Goal: Information Seeking & Learning: Learn about a topic

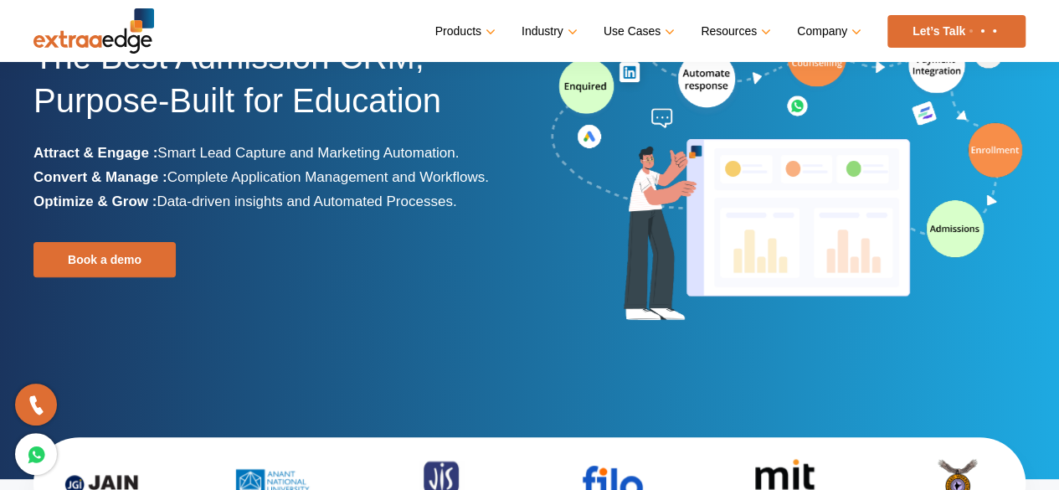
scroll to position [84, 0]
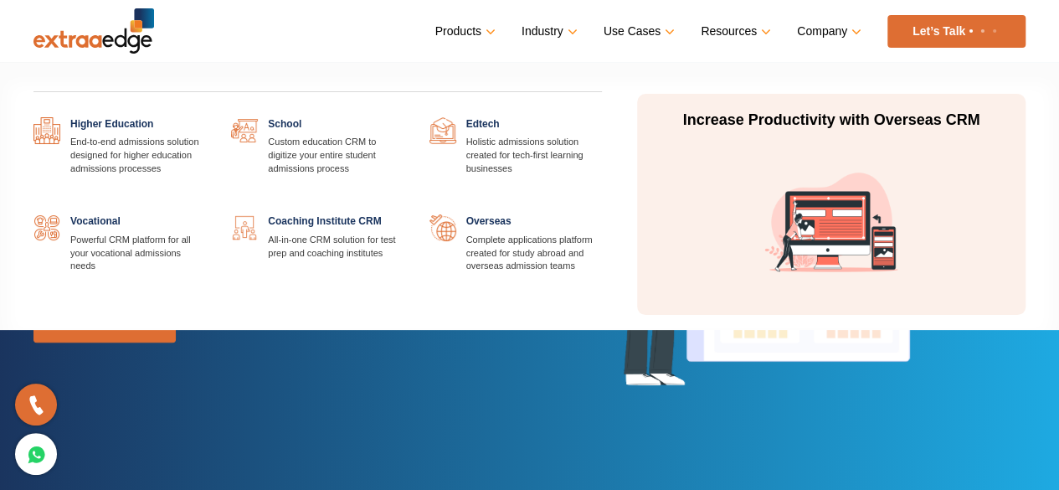
click at [572, 28] on link "Industry" at bounding box center [547, 31] width 53 height 24
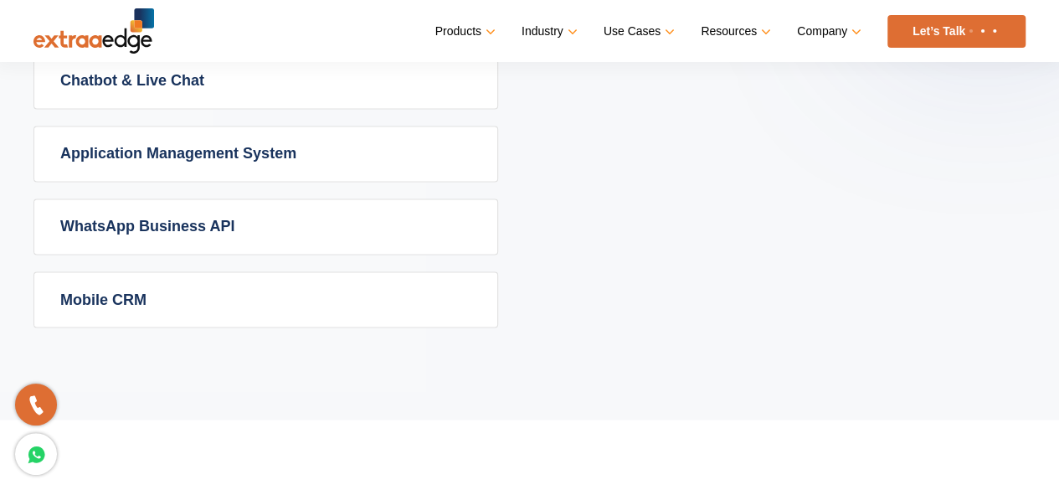
scroll to position [1339, 0]
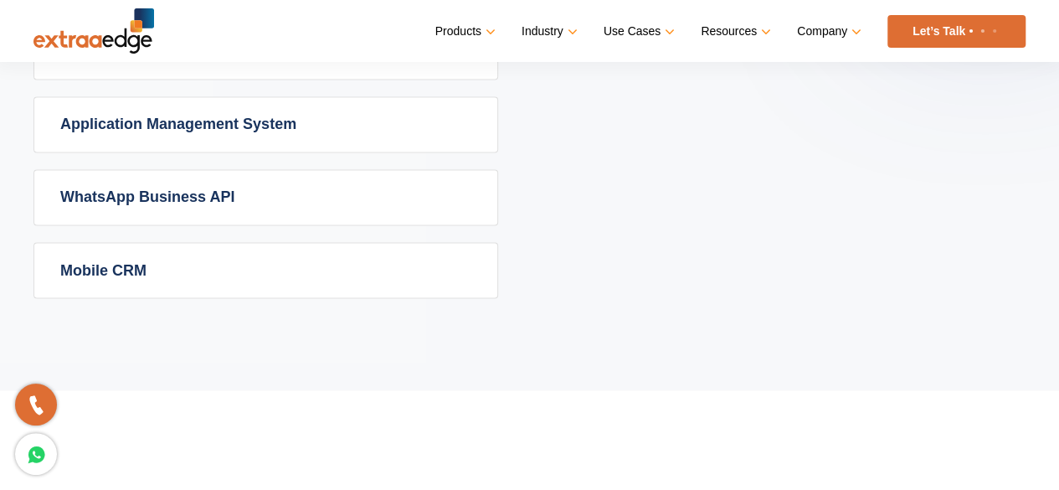
click at [381, 198] on link "WhatsApp Business API" at bounding box center [265, 197] width 463 height 54
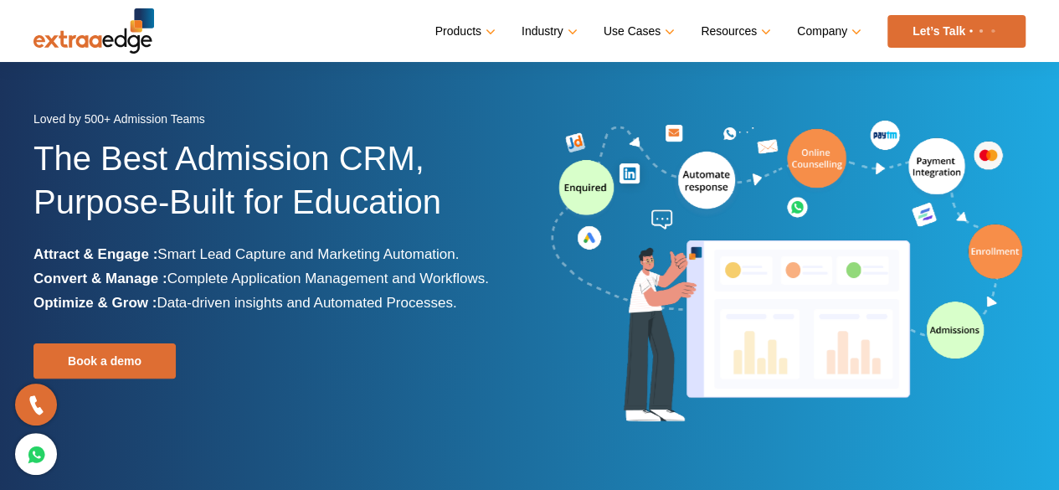
scroll to position [0, 0]
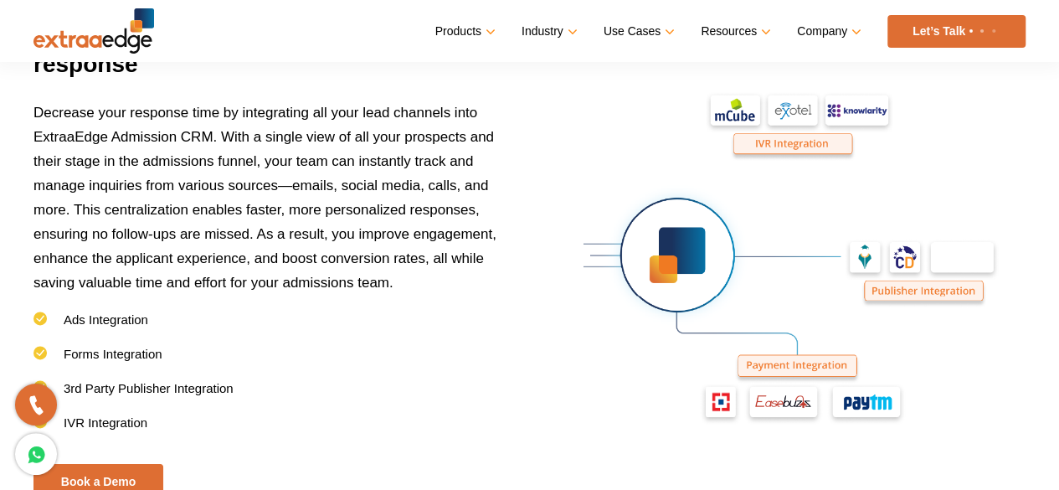
scroll to position [2929, 0]
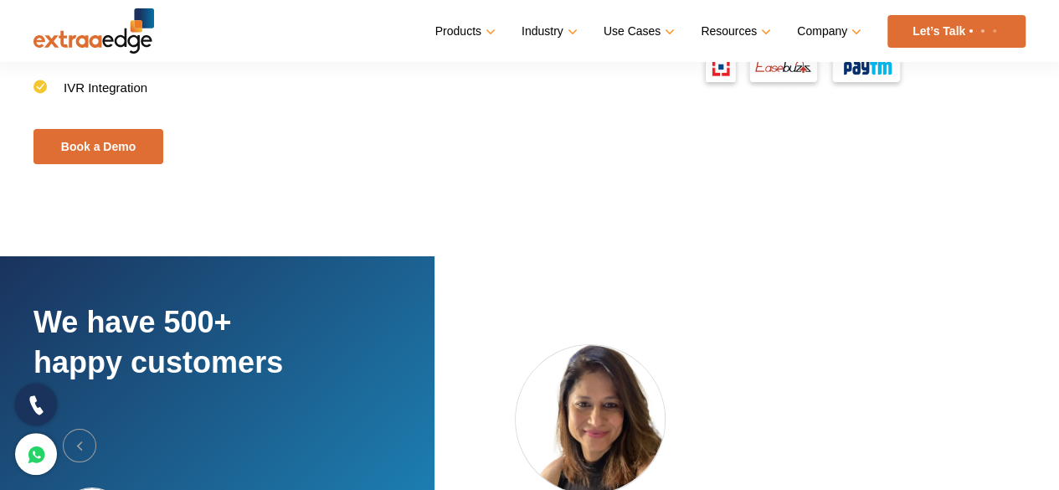
click at [38, 398] on icon at bounding box center [36, 405] width 19 height 24
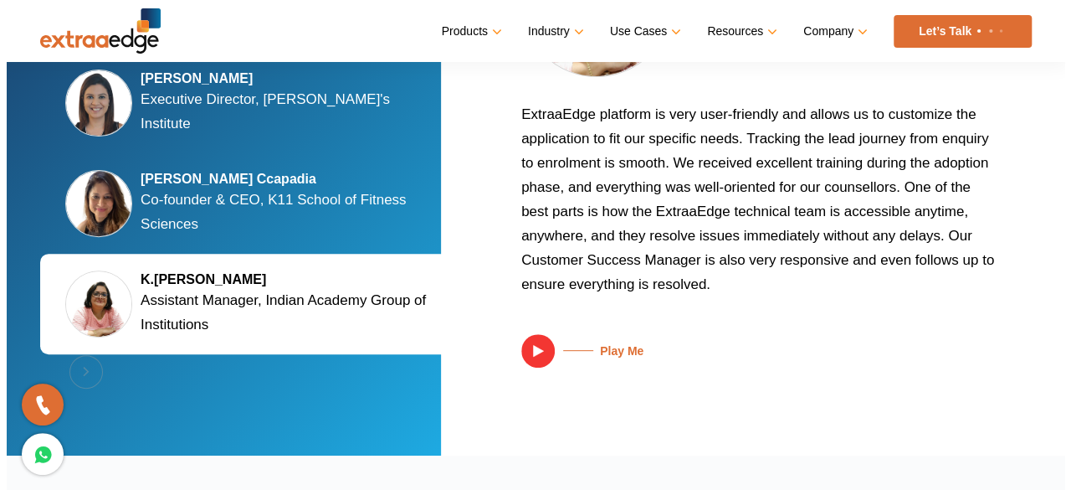
scroll to position [3548, 0]
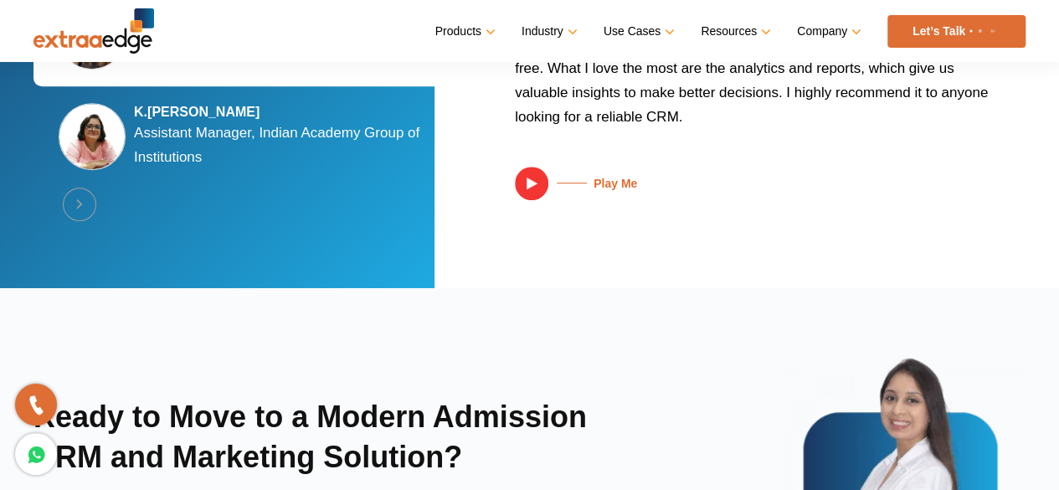
click at [613, 182] on h5 "Play Me" at bounding box center [592, 184] width 89 height 14
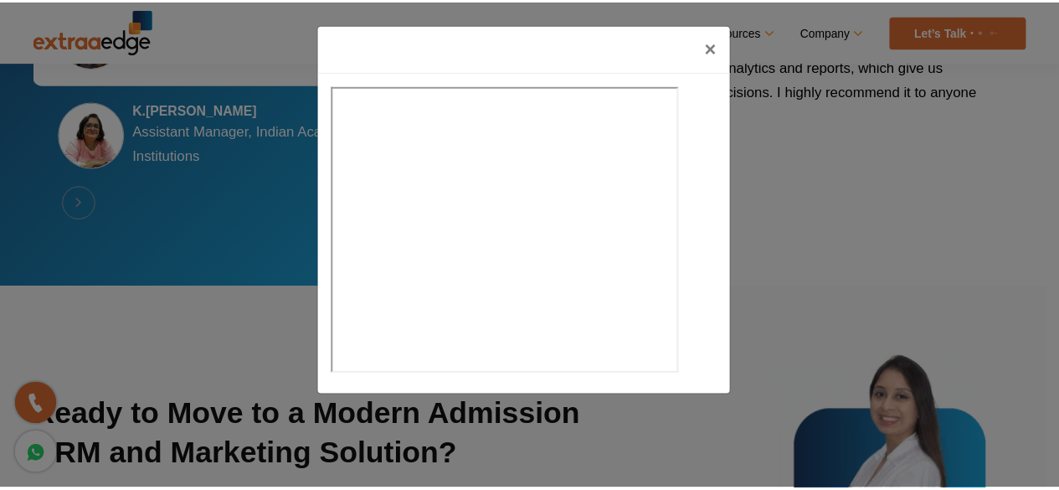
scroll to position [3515, 0]
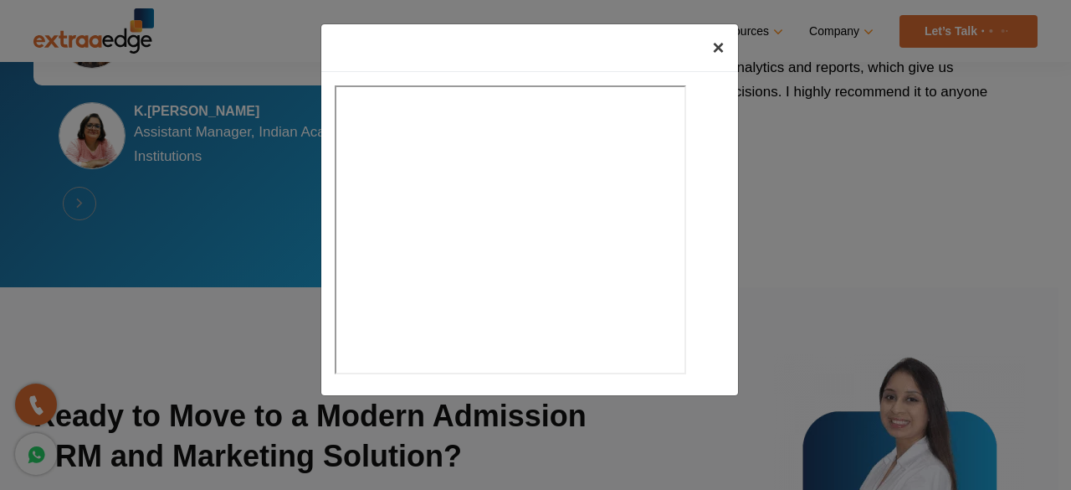
click at [725, 49] on button "×" at bounding box center [718, 47] width 38 height 47
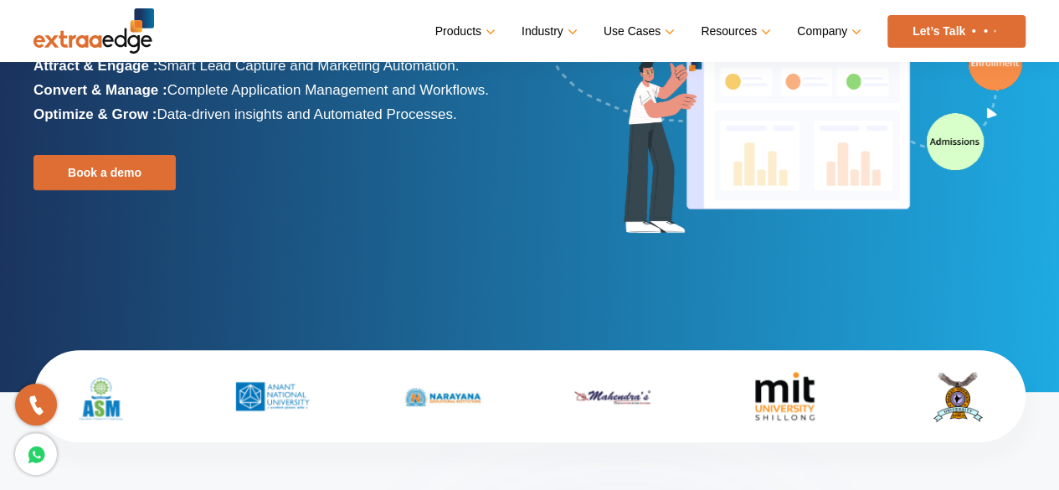
scroll to position [0, 0]
